Goal: Information Seeking & Learning: Find specific fact

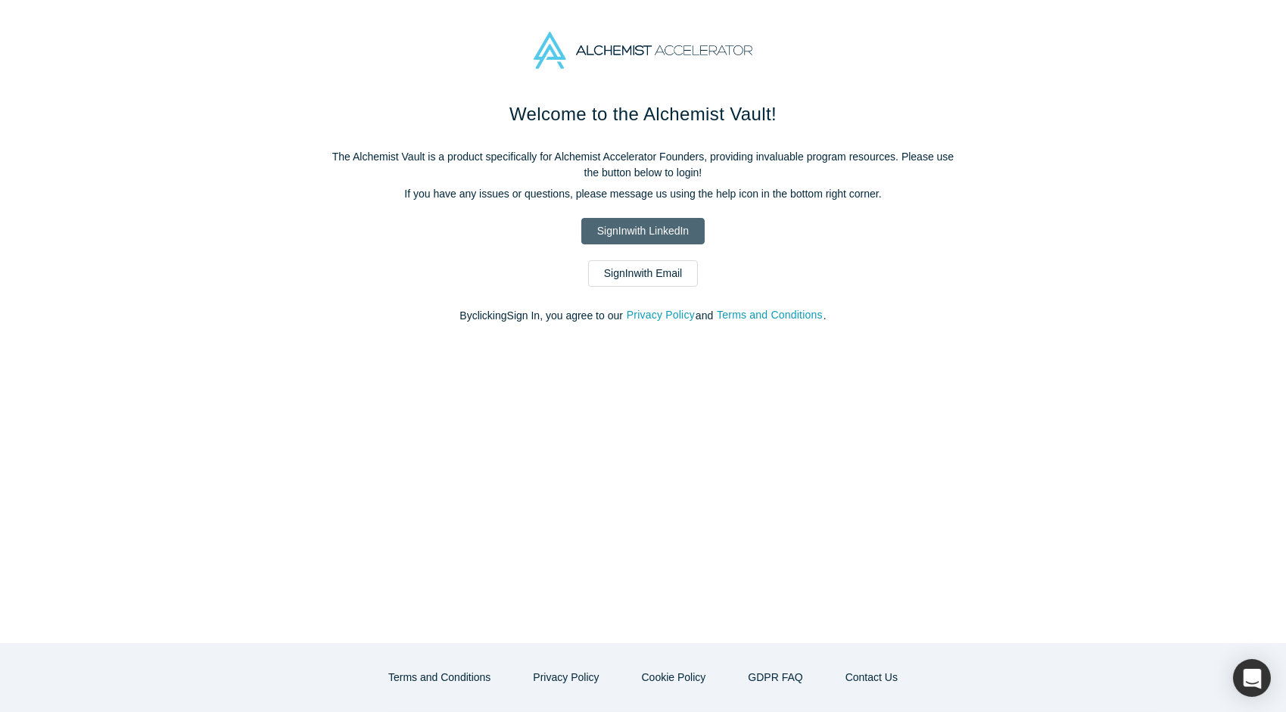
drag, startPoint x: 0, startPoint y: 0, endPoint x: 656, endPoint y: 223, distance: 692.7
click at [656, 223] on link "Sign In with LinkedIn" at bounding box center [642, 231] width 123 height 27
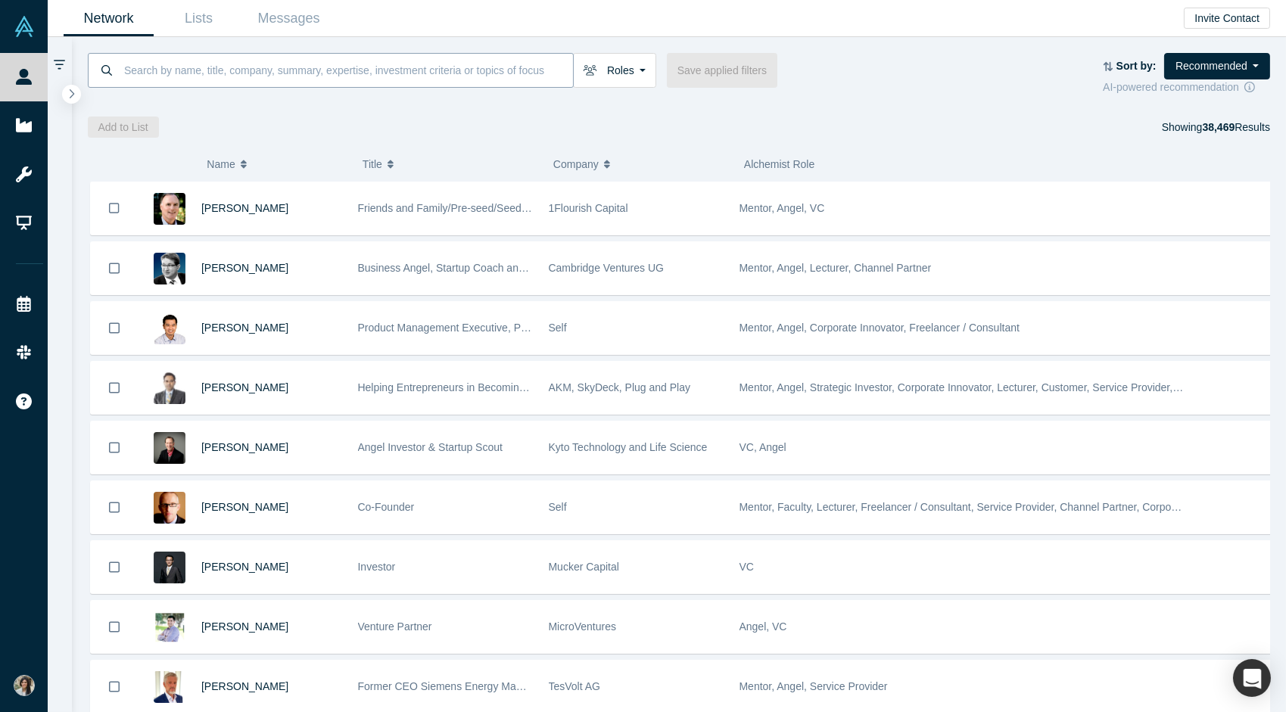
click at [136, 69] on input at bounding box center [348, 70] width 451 height 36
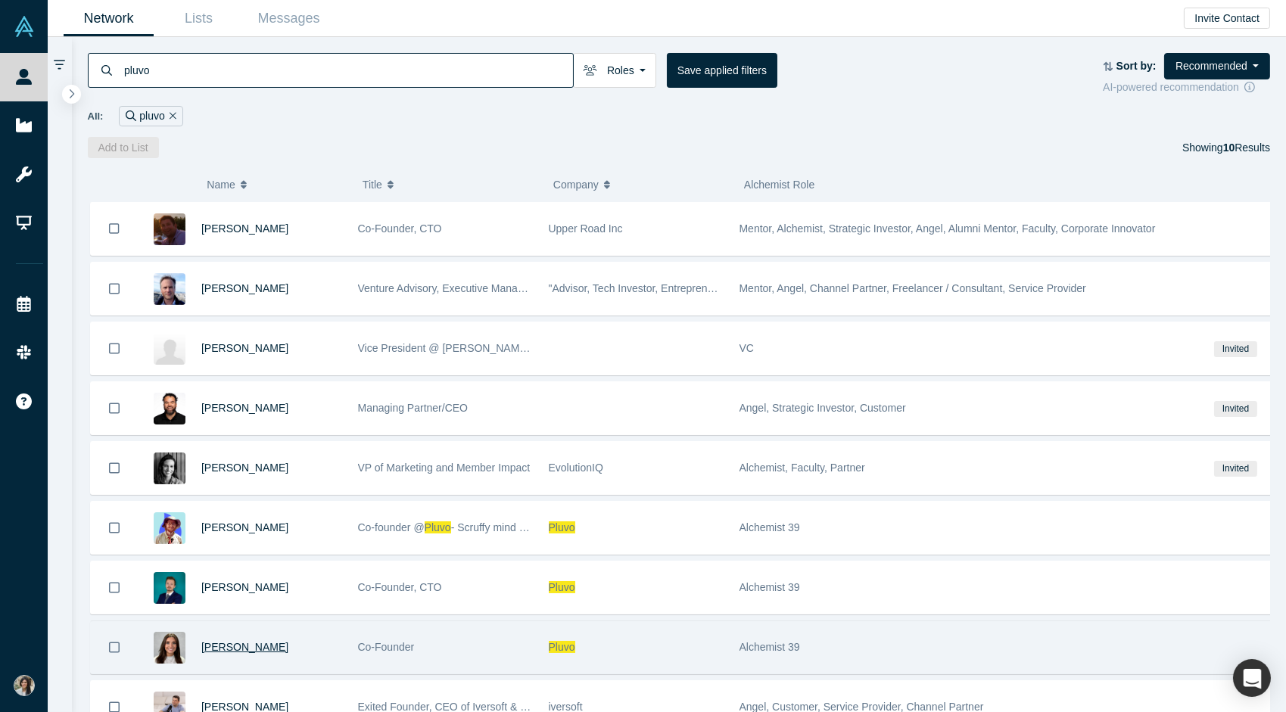
type input "pluvo"
click at [269, 644] on span "[PERSON_NAME]" at bounding box center [244, 647] width 87 height 12
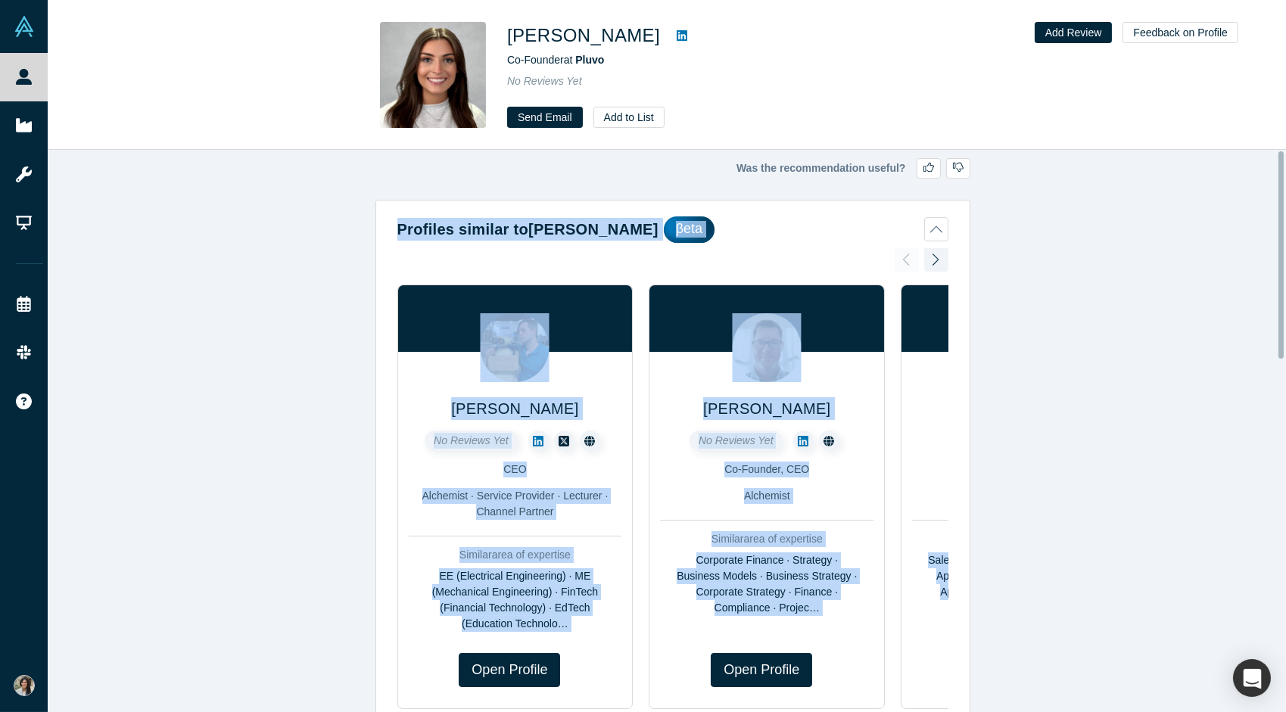
drag, startPoint x: 1285, startPoint y: 165, endPoint x: 1275, endPoint y: 323, distance: 157.8
click at [1275, 323] on div "Was the recommendation useful? Profiles similar to [PERSON_NAME] βeta [PERSON_N…" at bounding box center [673, 437] width 1250 height 574
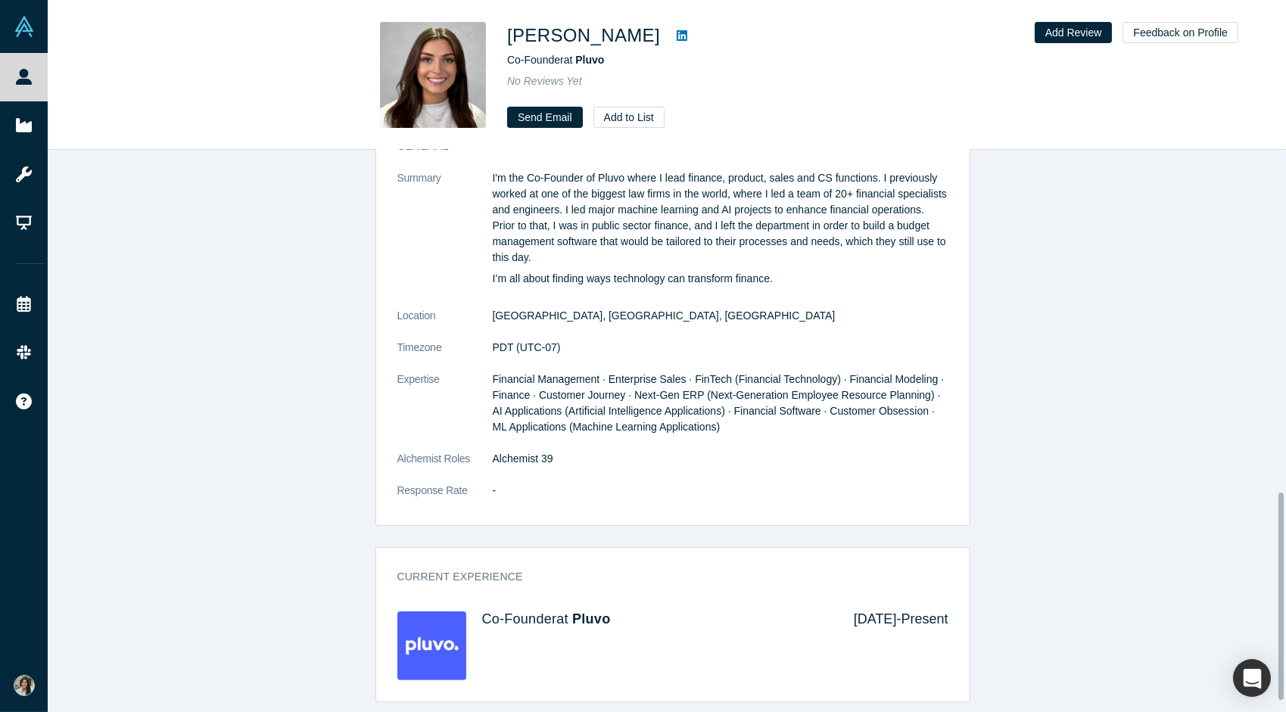
scroll to position [916, 0]
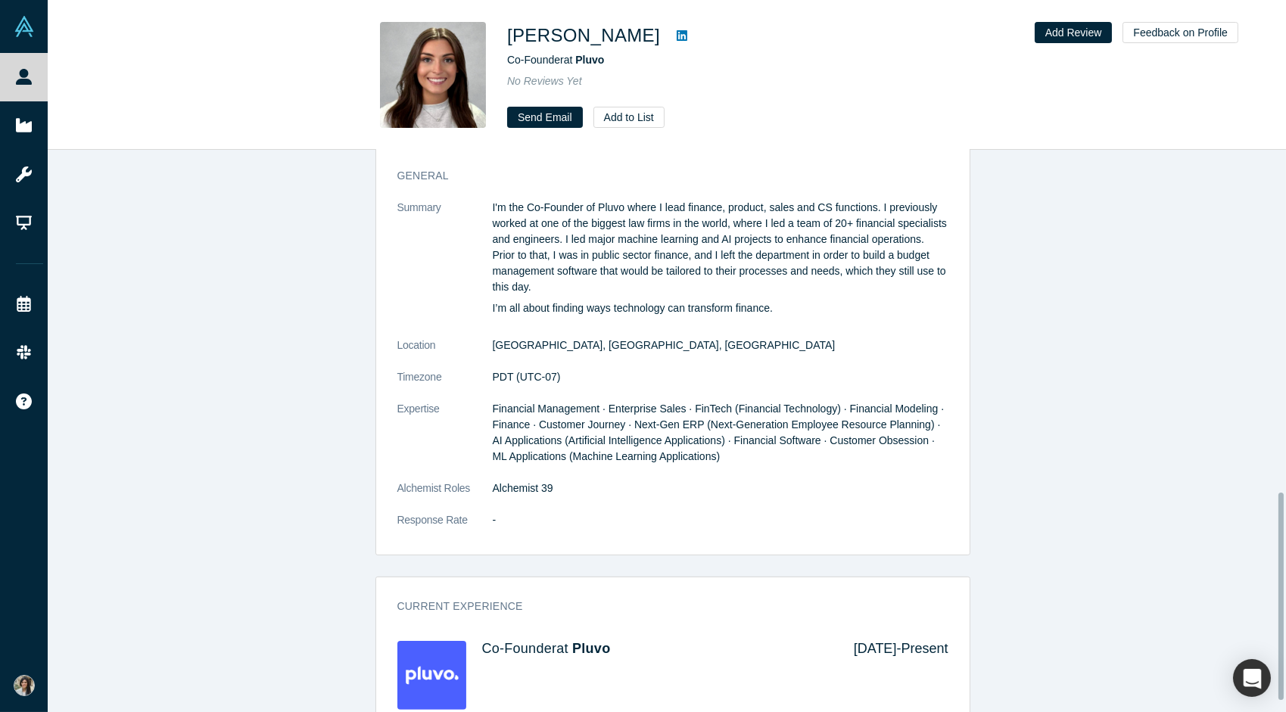
click at [450, 664] on img at bounding box center [432, 675] width 69 height 69
click at [586, 644] on span "Pluvo" at bounding box center [591, 648] width 38 height 15
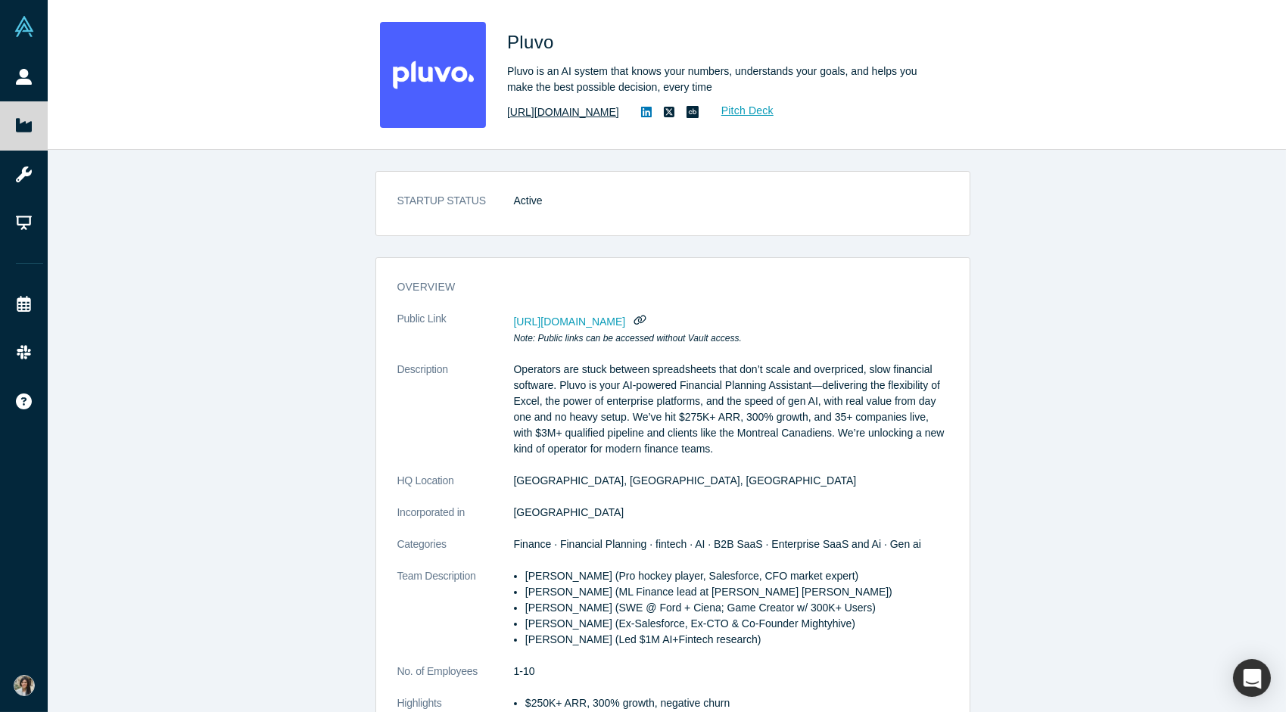
click at [566, 118] on link "[URL][DOMAIN_NAME]" at bounding box center [563, 112] width 112 height 16
